Goal: Navigation & Orientation: Find specific page/section

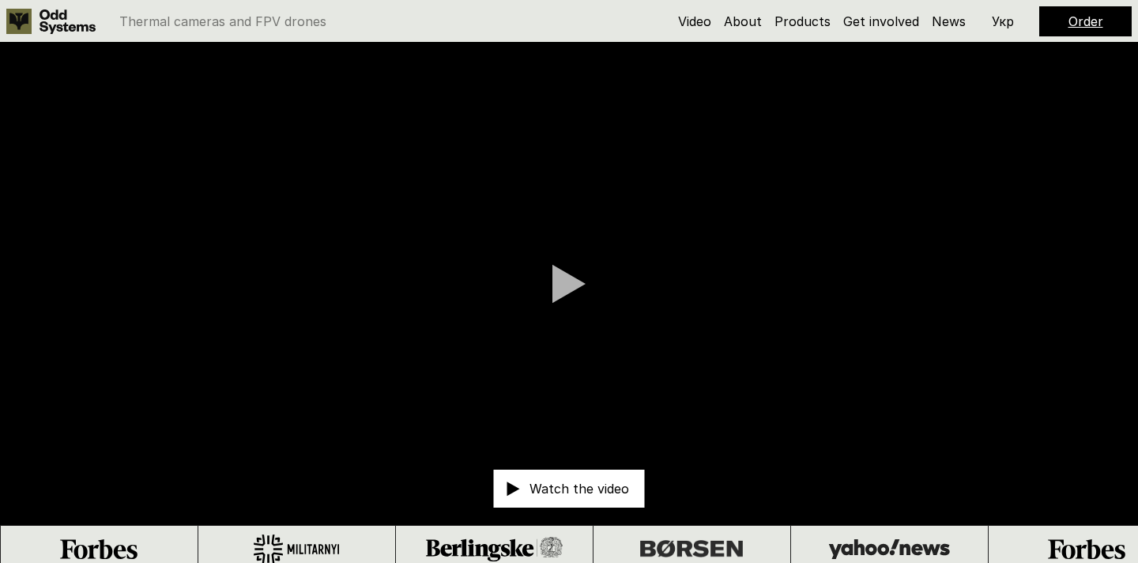
click at [567, 292] on div at bounding box center [569, 284] width 33 height 40
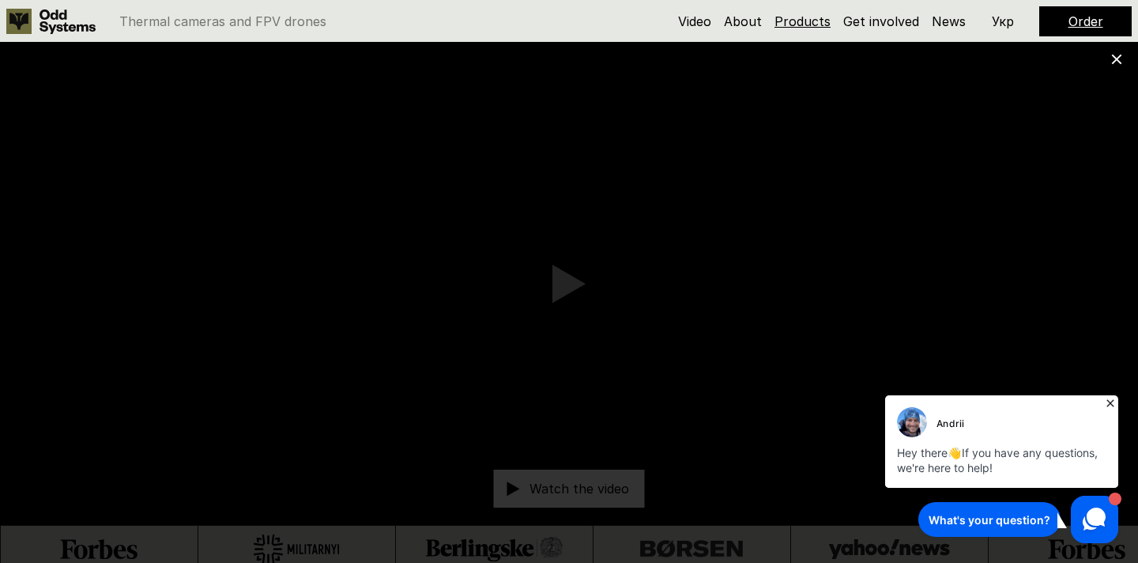
click at [798, 17] on link "Products" at bounding box center [803, 21] width 56 height 16
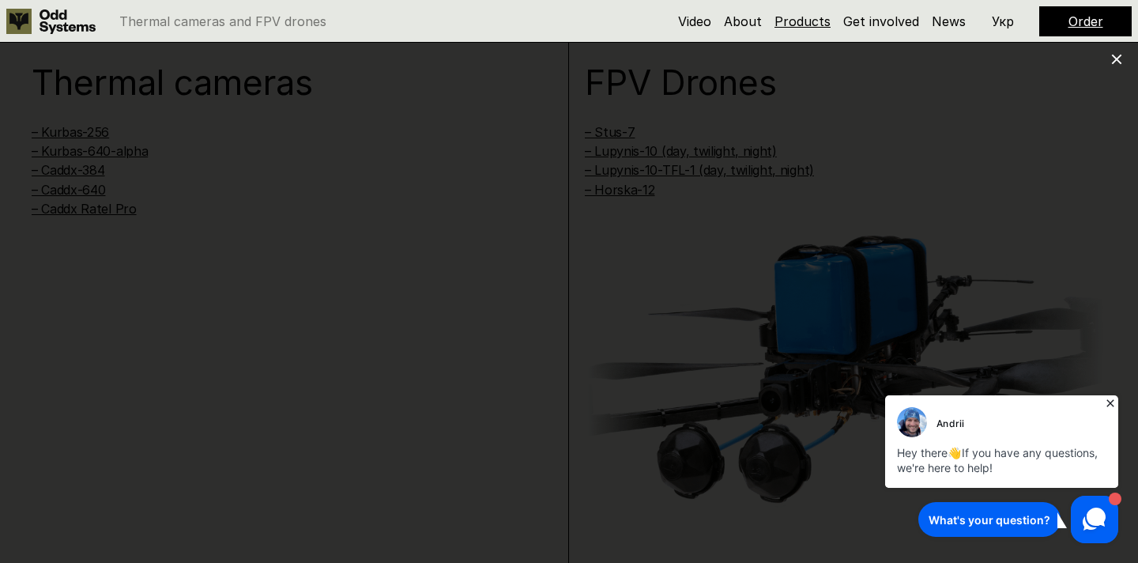
scroll to position [1134, 0]
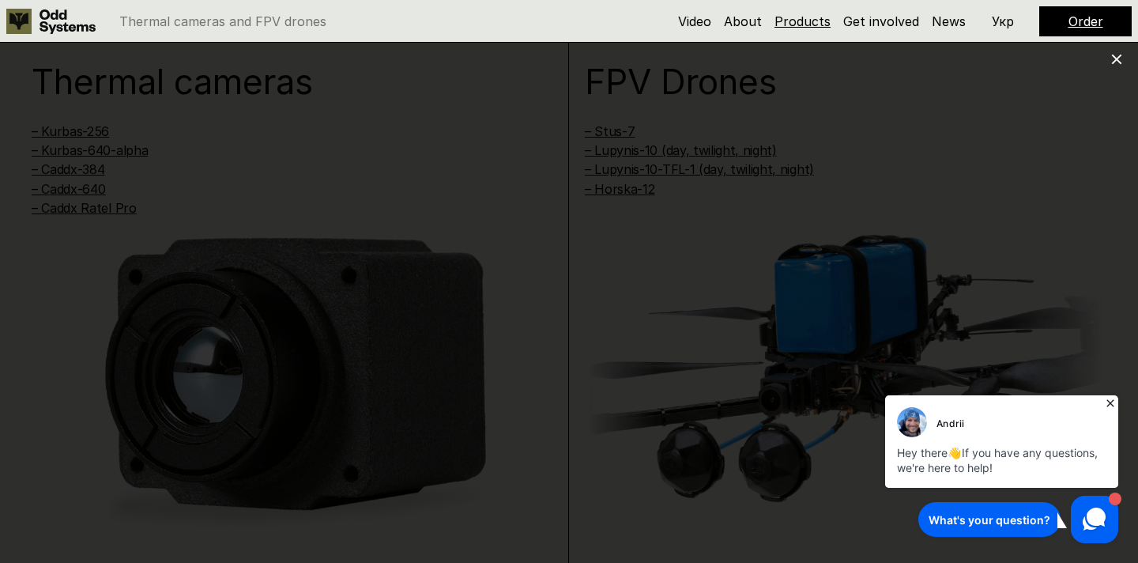
click at [810, 24] on link "Products" at bounding box center [803, 21] width 56 height 16
click at [1117, 62] on icon at bounding box center [1116, 59] width 11 height 11
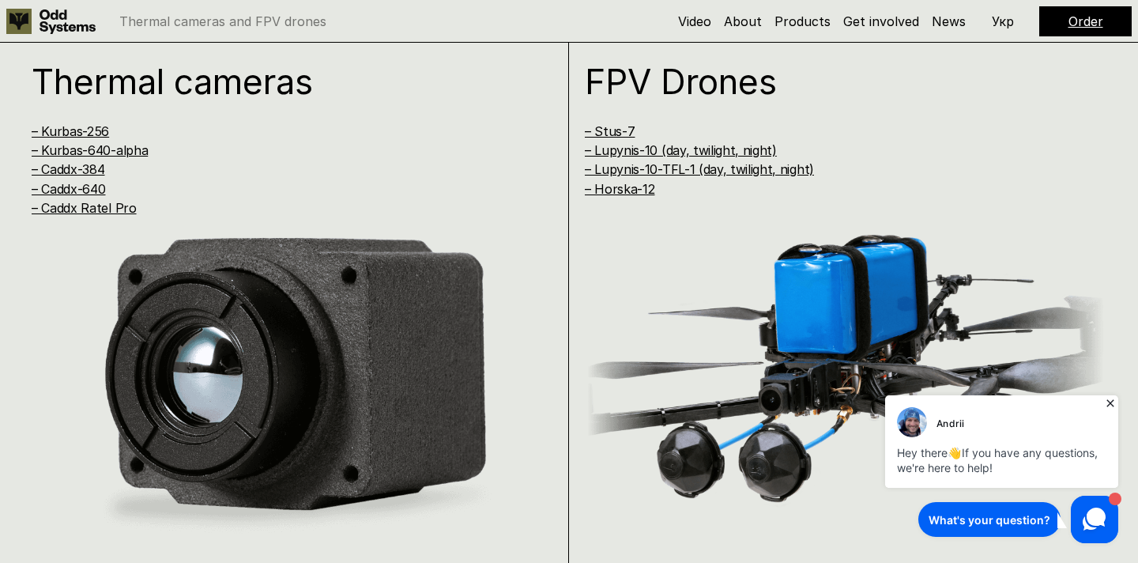
click at [911, 425] on img at bounding box center [912, 422] width 30 height 30
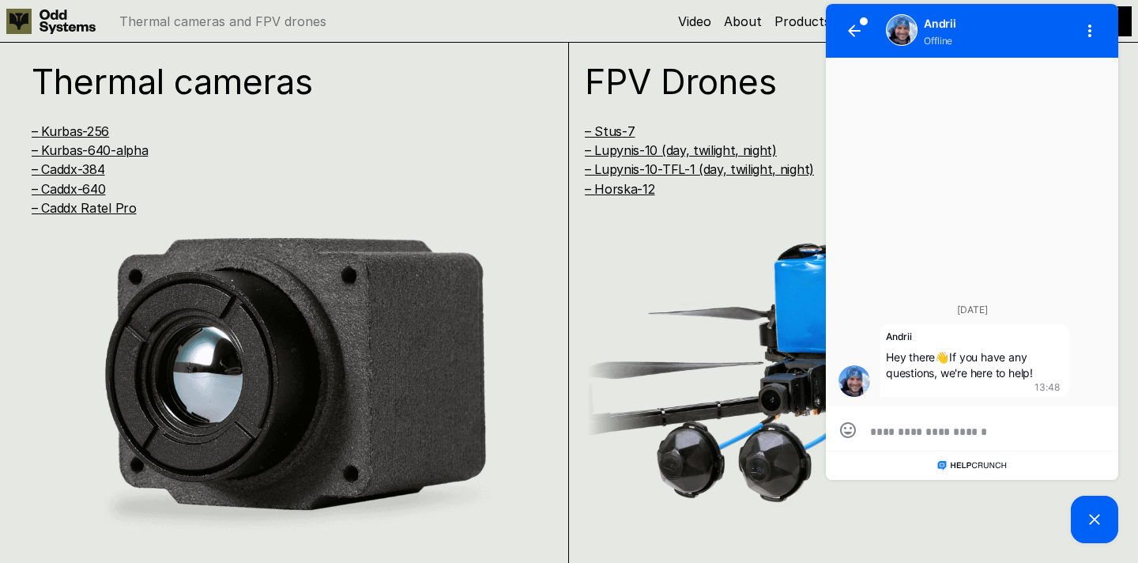
scroll to position [0, 0]
click at [861, 28] on button "button" at bounding box center [855, 31] width 38 height 38
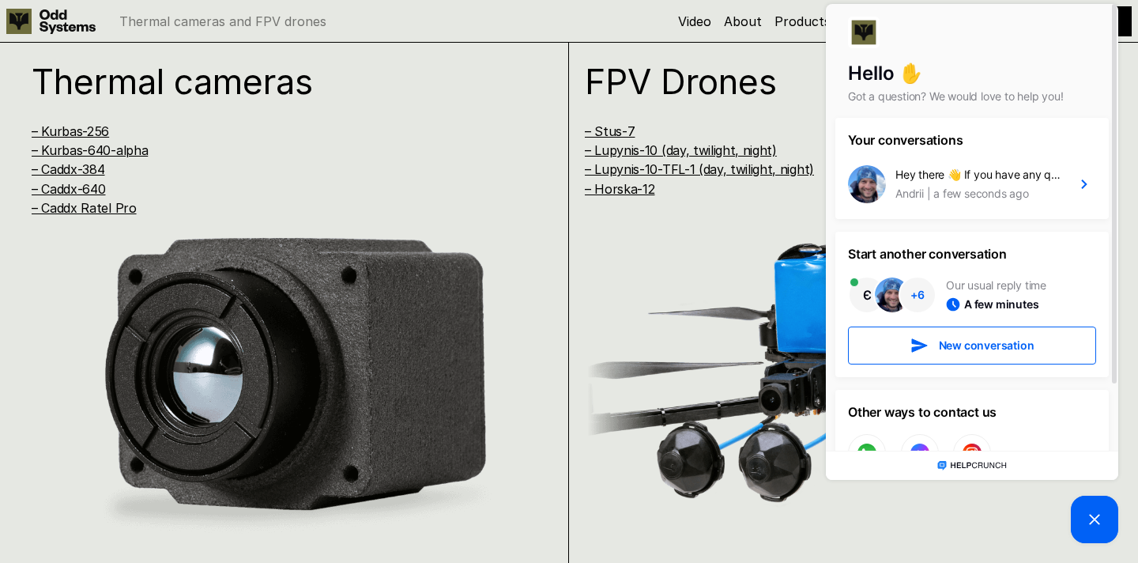
click at [813, 48] on div "FPV Drones – Stus-7 – Lupynis-10 (day, twilight, night) – Lupynis-10-TFL-1 (day…" at bounding box center [845, 297] width 553 height 531
click at [575, 380] on div "FPV Drones – Stus-7 – Lupynis-10 (day, twilight, night) – Lupynis-10-TFL-1 (day…" at bounding box center [845, 297] width 553 height 531
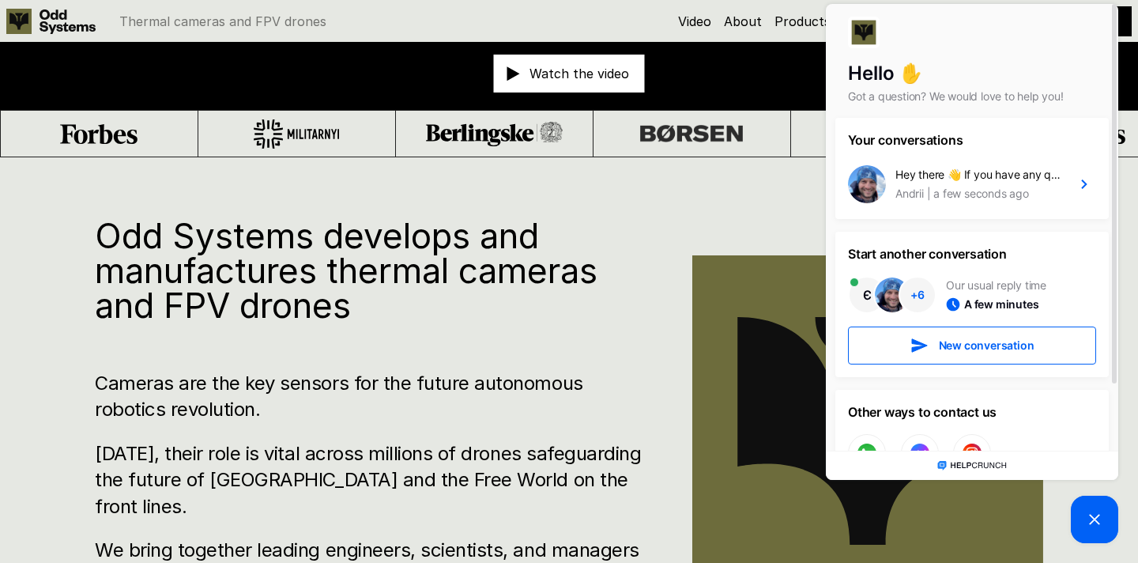
scroll to position [334, 0]
